Goal: Understand process/instructions: Learn how to perform a task or action

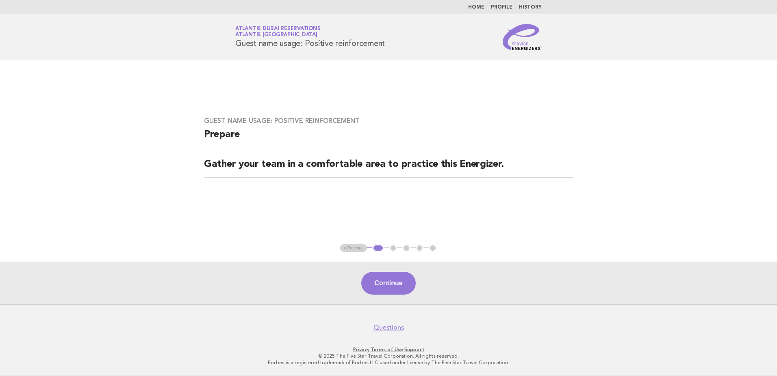
drag, startPoint x: 402, startPoint y: 280, endPoint x: 400, endPoint y: 274, distance: 6.0
click at [402, 281] on button "Continue" at bounding box center [388, 283] width 54 height 23
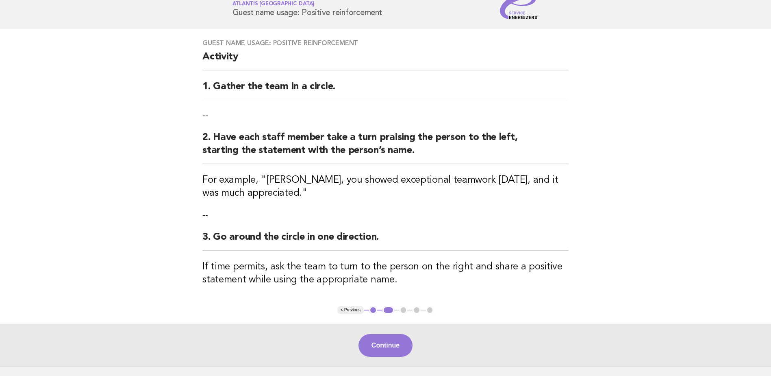
scroll to position [93, 0]
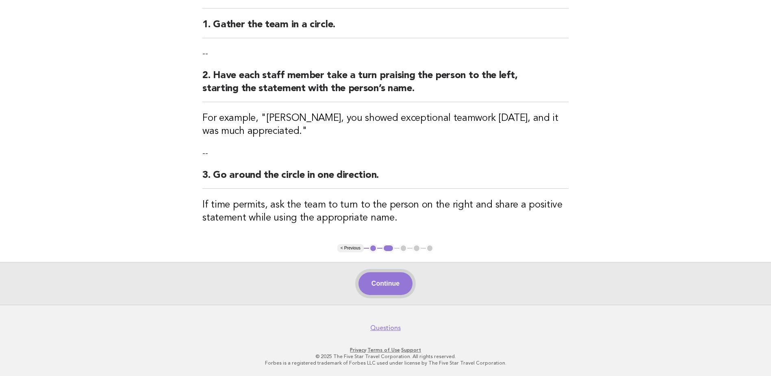
click at [390, 276] on button "Continue" at bounding box center [386, 283] width 54 height 23
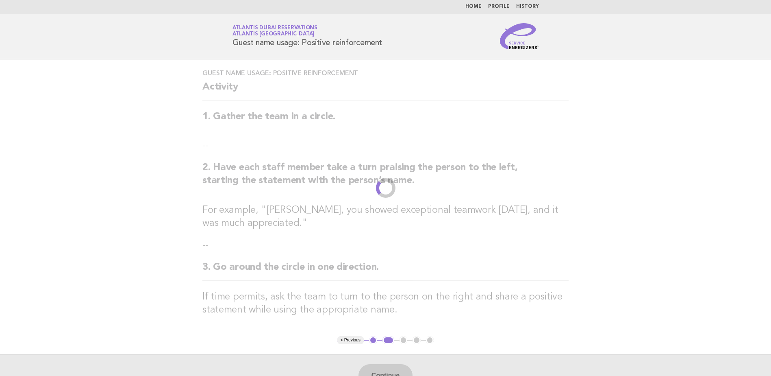
scroll to position [0, 0]
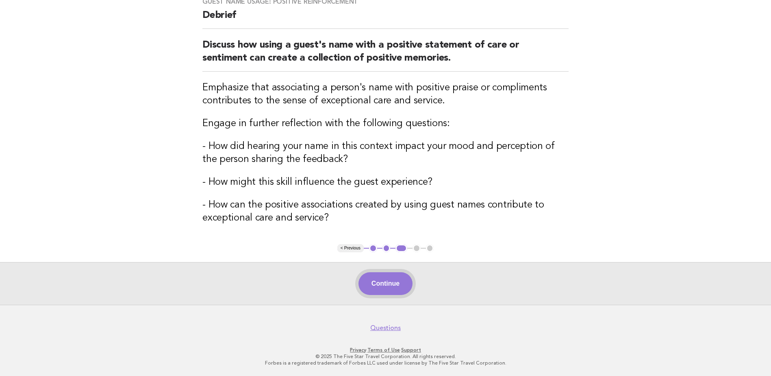
click at [383, 283] on button "Continue" at bounding box center [386, 283] width 54 height 23
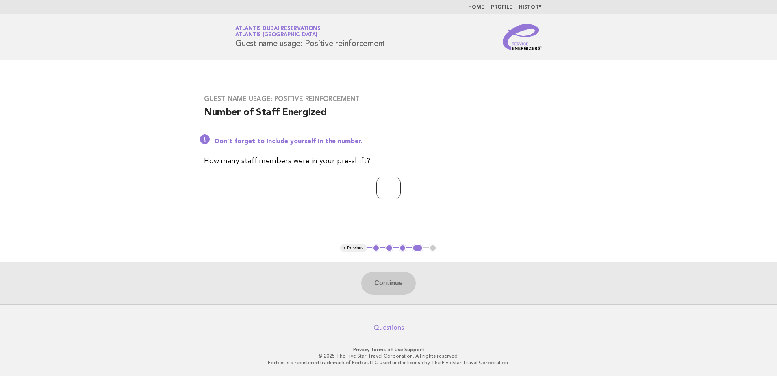
click at [382, 186] on input "number" at bounding box center [388, 187] width 24 height 23
type input "*"
click at [393, 286] on button "Continue" at bounding box center [388, 283] width 54 height 23
